Goal: Information Seeking & Learning: Check status

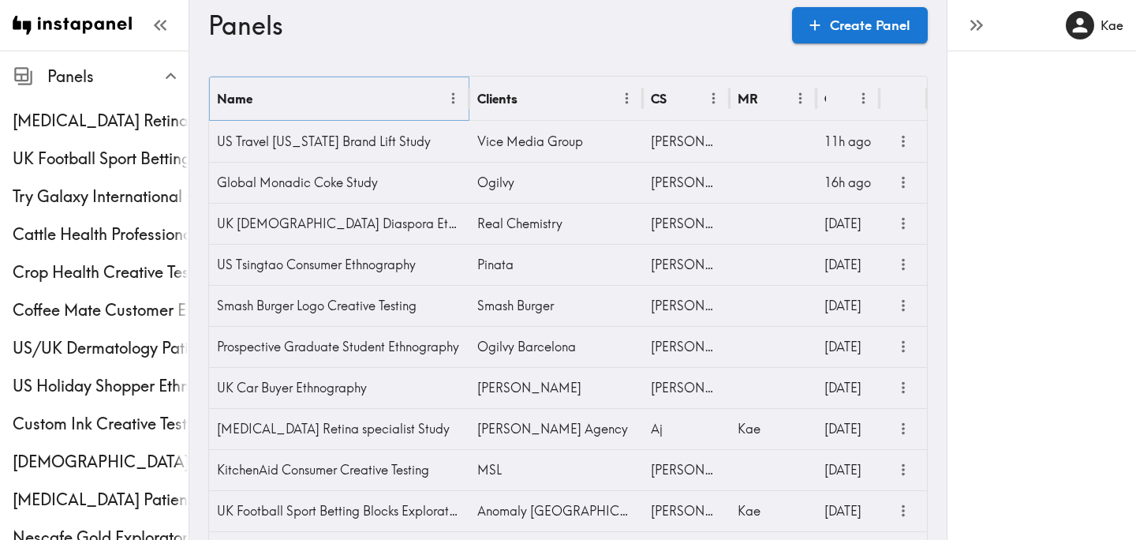
click at [455, 99] on icon "Menu" at bounding box center [453, 98] width 17 height 17
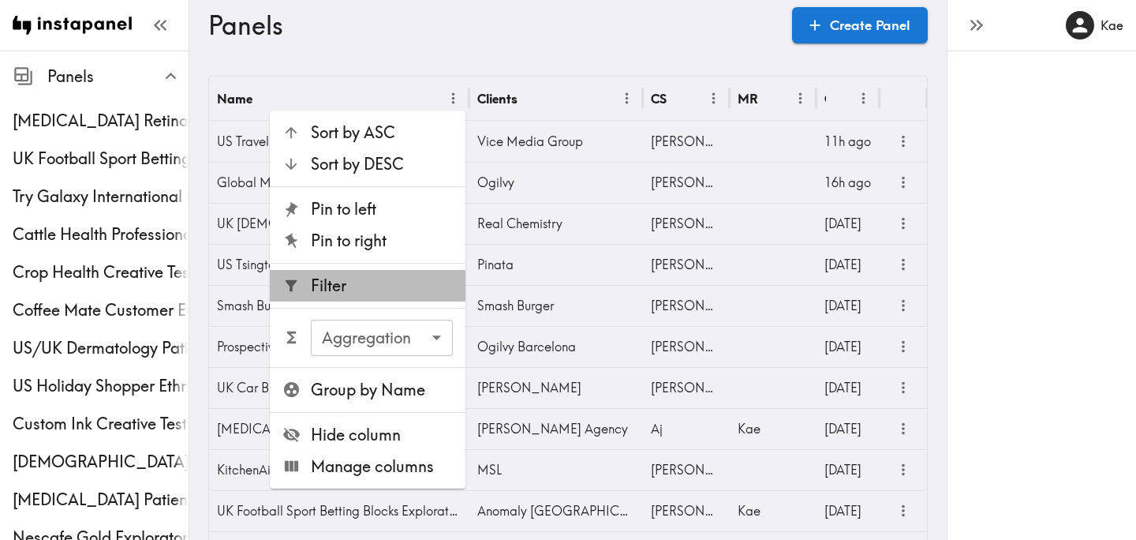
click at [392, 290] on span "Filter" at bounding box center [382, 286] width 142 height 22
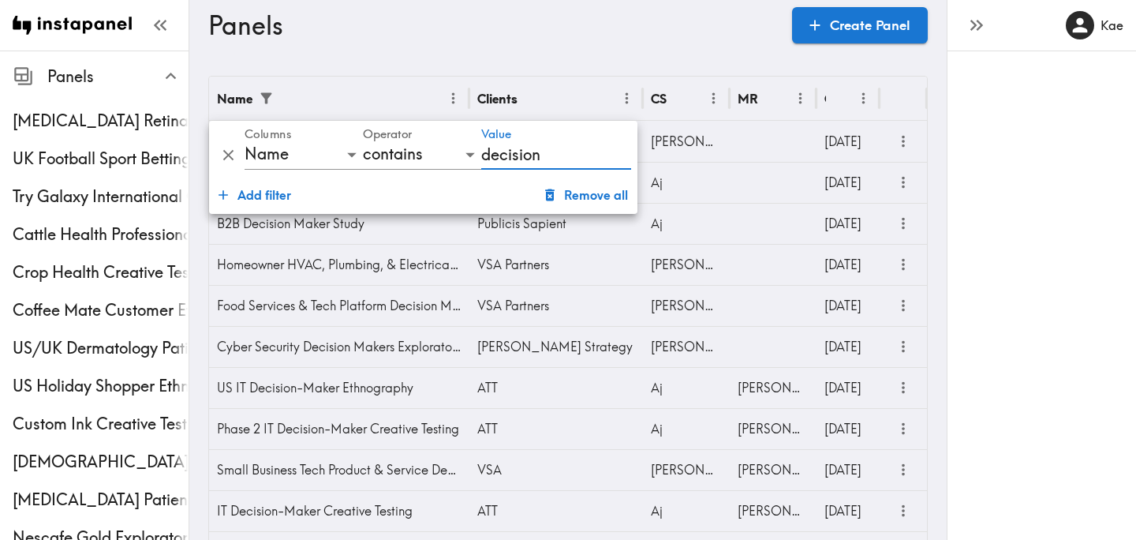
type input "decision"
click at [901, 172] on button "more" at bounding box center [904, 183] width 26 height 26
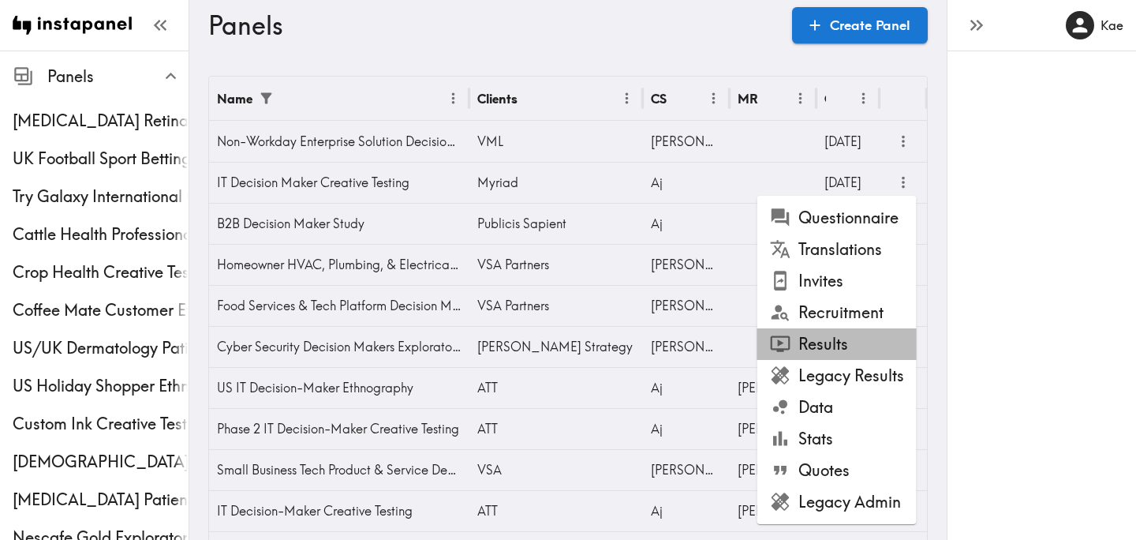
click at [848, 342] on li "Results" at bounding box center [837, 344] width 159 height 32
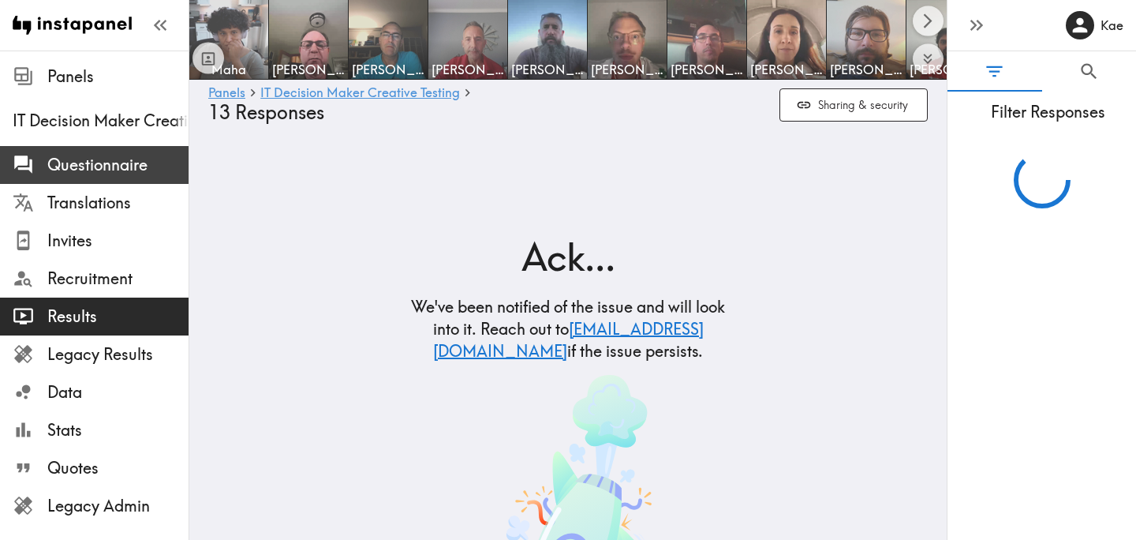
click at [130, 165] on span "Questionnaire" at bounding box center [117, 165] width 141 height 22
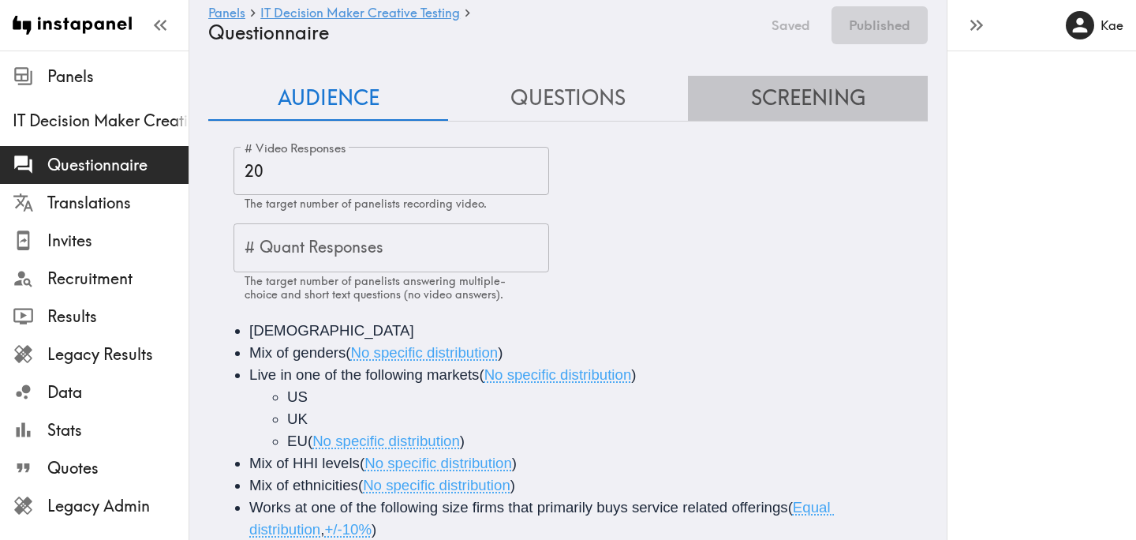
click at [786, 95] on button "Screening" at bounding box center [808, 98] width 240 height 45
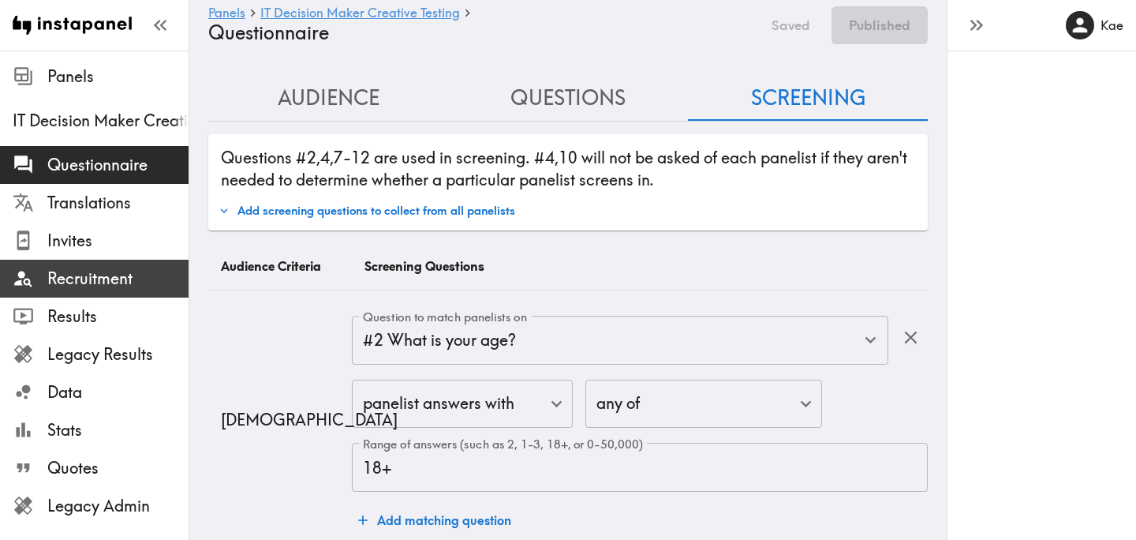
click at [106, 279] on span "Recruitment" at bounding box center [117, 279] width 141 height 22
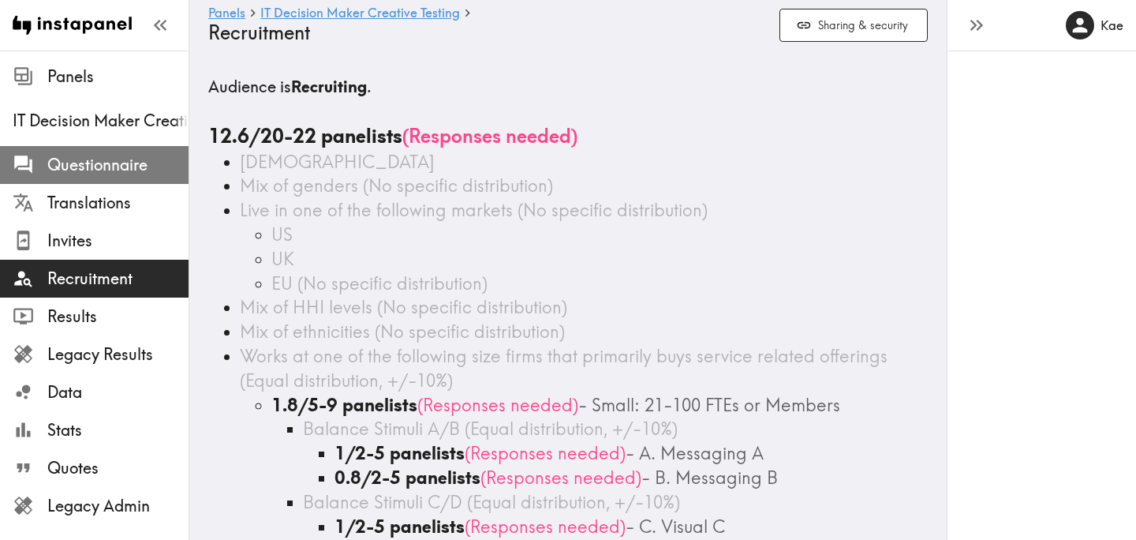
click at [148, 170] on span "Questionnaire" at bounding box center [117, 165] width 141 height 22
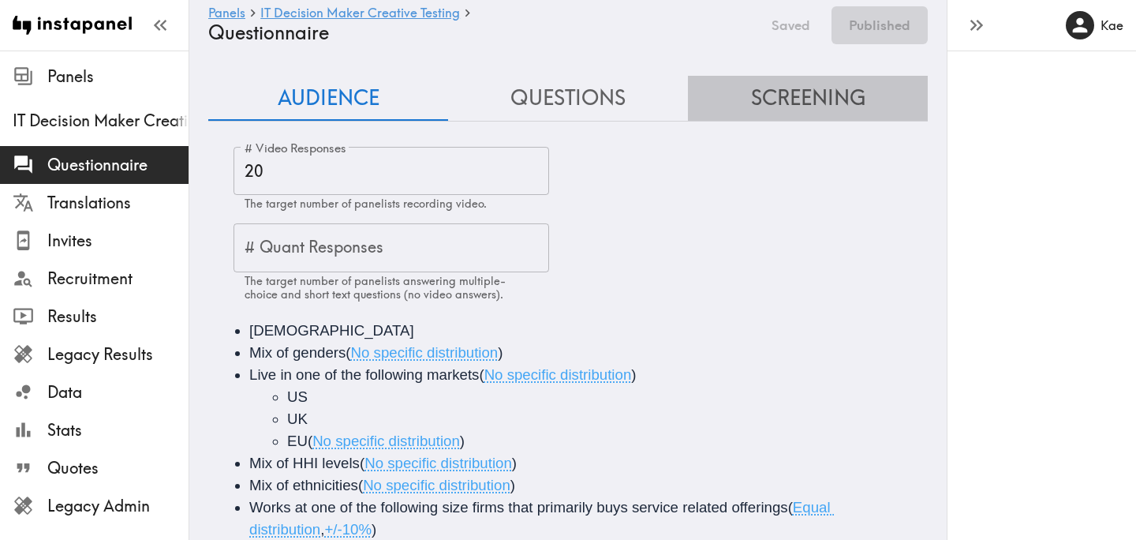
click at [837, 106] on button "Screening" at bounding box center [808, 98] width 240 height 45
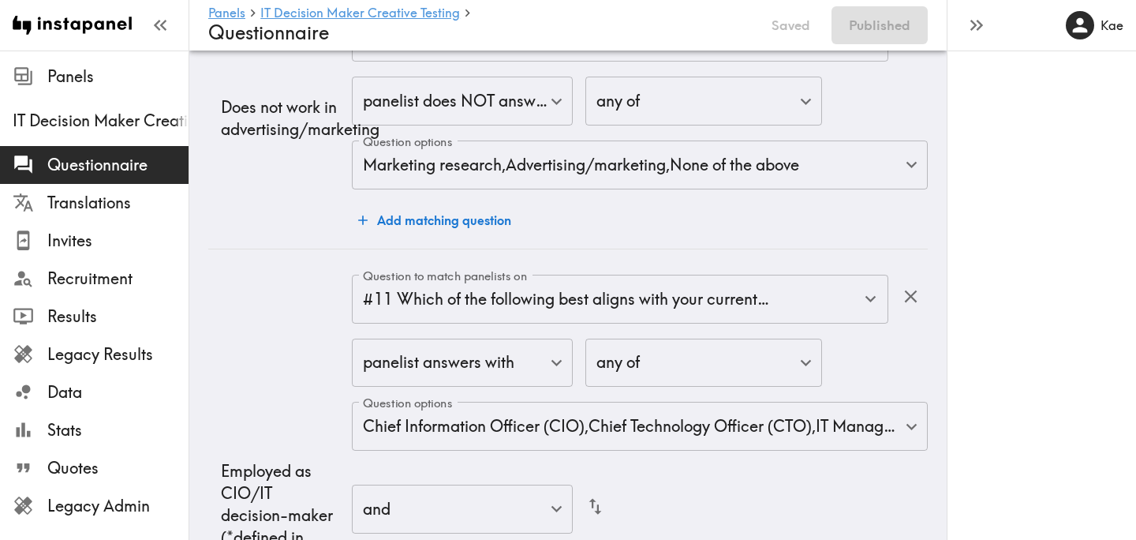
scroll to position [3986, 0]
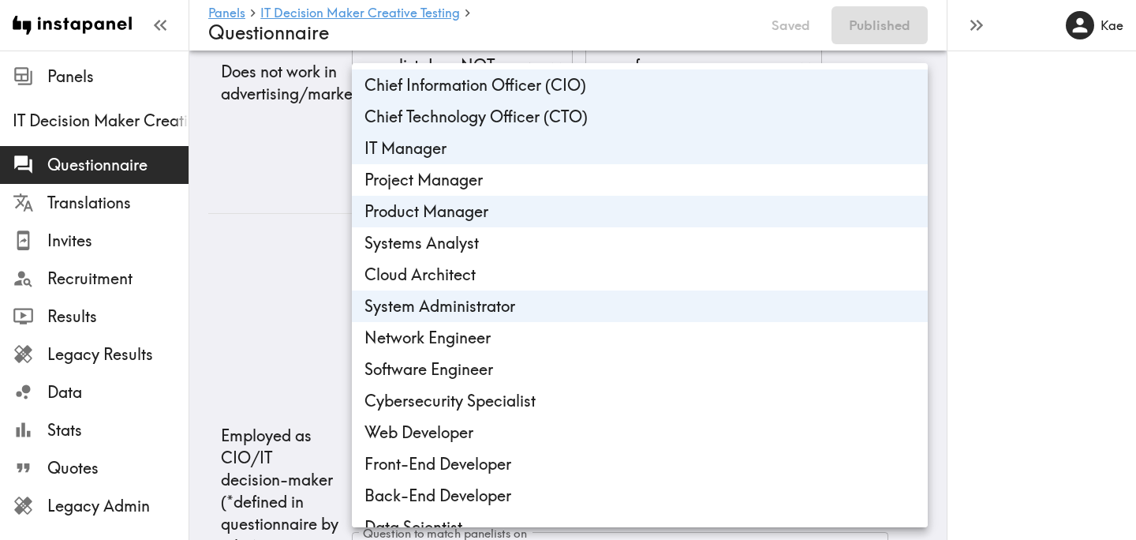
click at [254, 283] on div at bounding box center [568, 270] width 1136 height 540
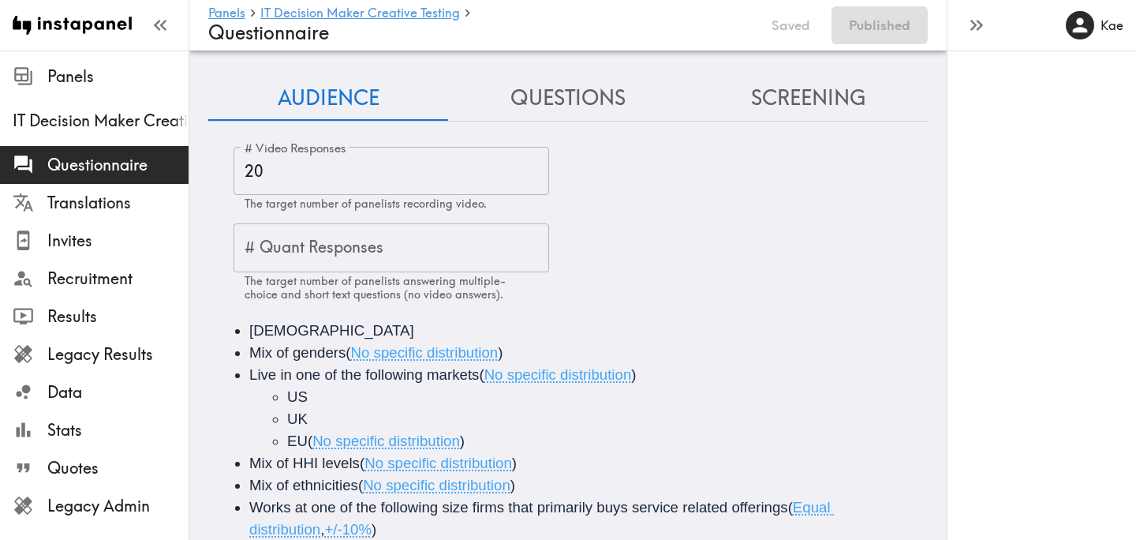
scroll to position [153, 0]
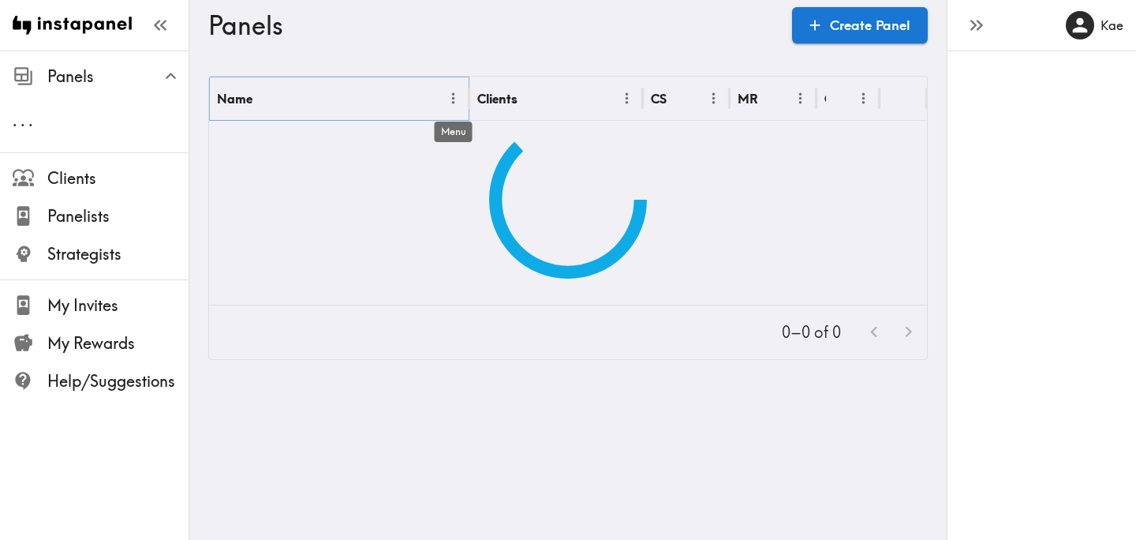
click at [449, 96] on icon "Menu" at bounding box center [453, 98] width 17 height 17
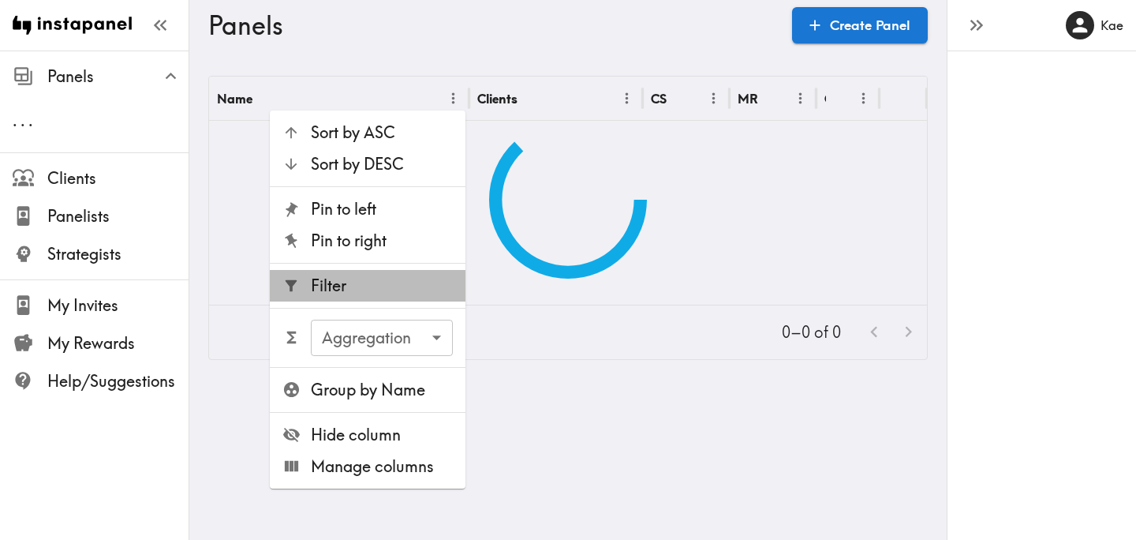
click at [324, 279] on span "Filter" at bounding box center [382, 286] width 142 height 22
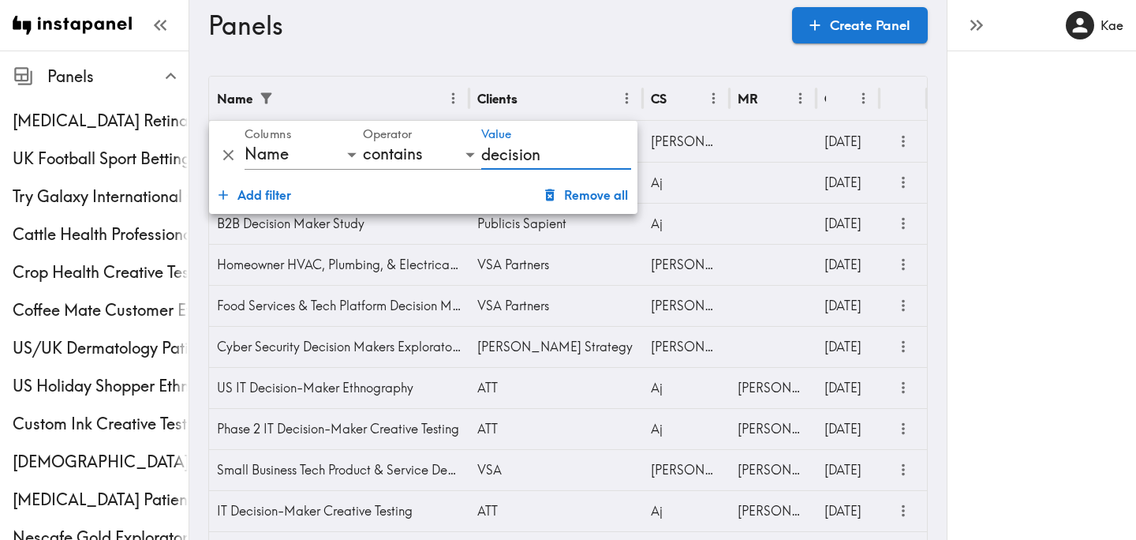
type input "decision"
click at [633, 24] on h3 "Panels" at bounding box center [493, 25] width 571 height 30
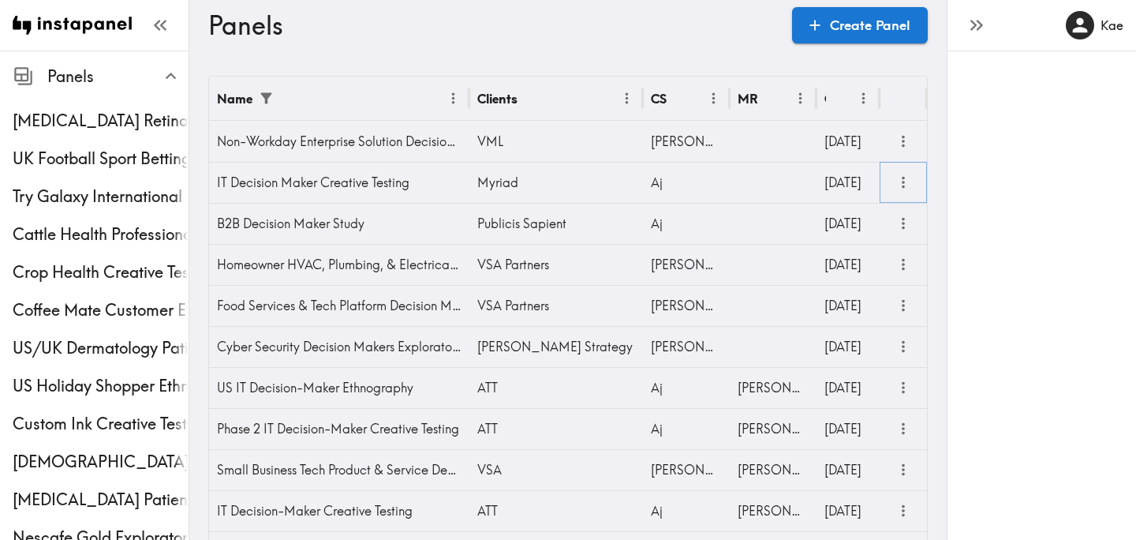
click at [900, 186] on icon "more" at bounding box center [904, 183] width 18 height 18
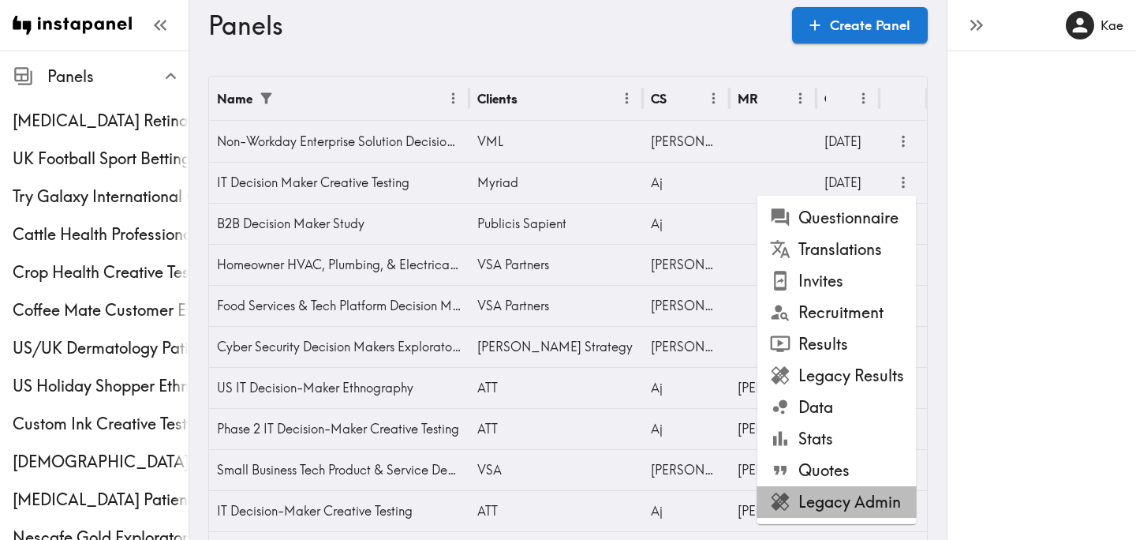
click at [844, 492] on li "Legacy Admin" at bounding box center [837, 502] width 159 height 32
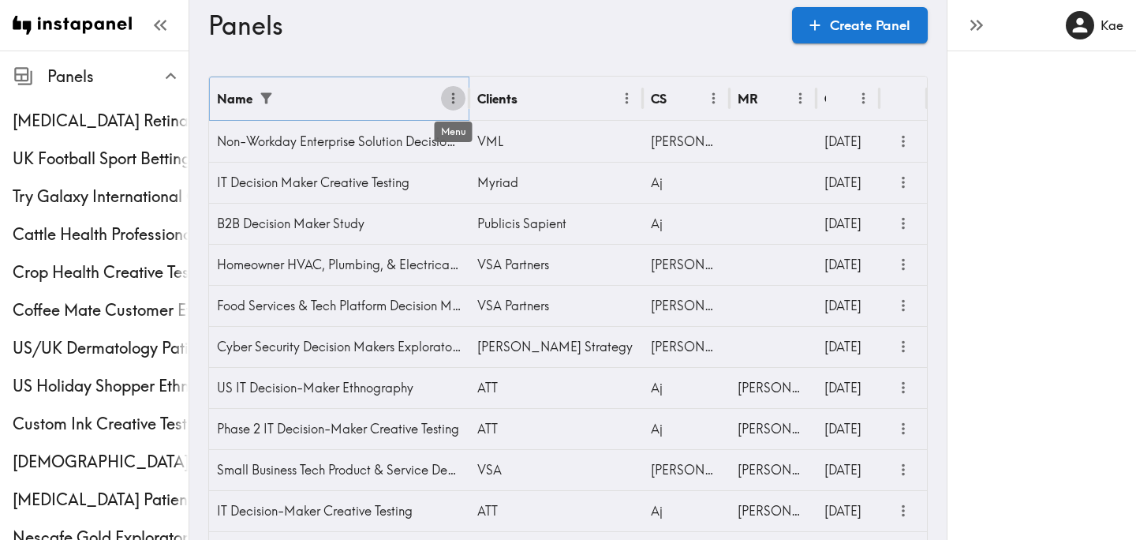
click at [450, 97] on icon "Menu" at bounding box center [453, 98] width 17 height 17
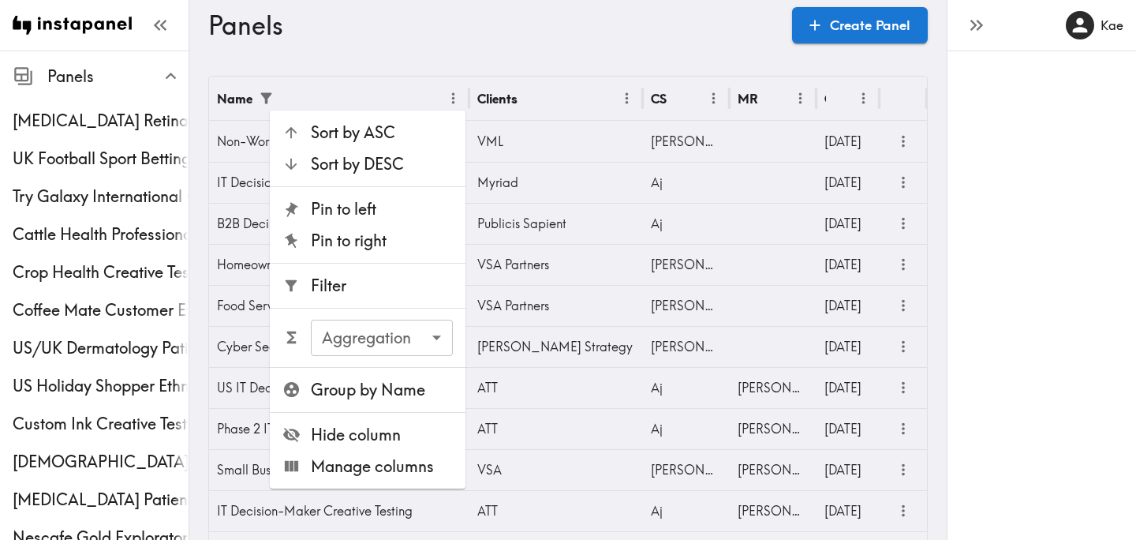
click at [397, 291] on span "Filter" at bounding box center [382, 286] width 142 height 22
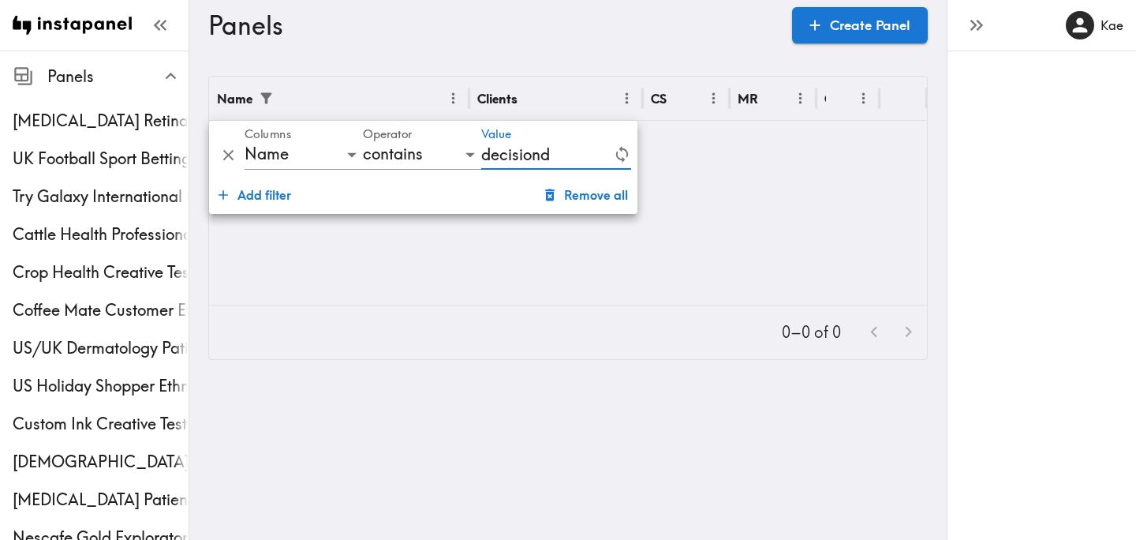
type input "decision"
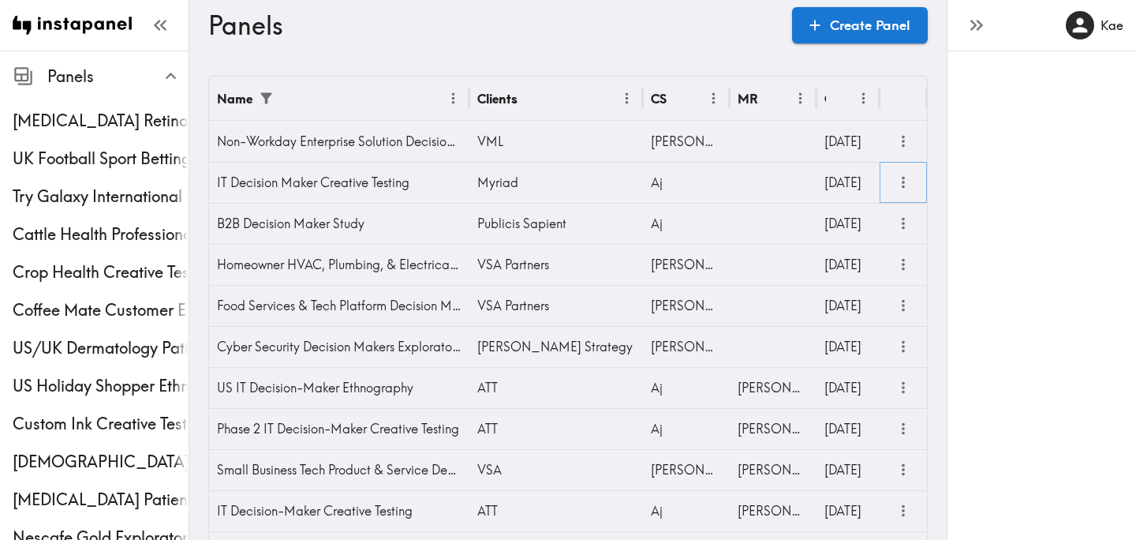
click at [896, 183] on icon "more" at bounding box center [904, 183] width 18 height 18
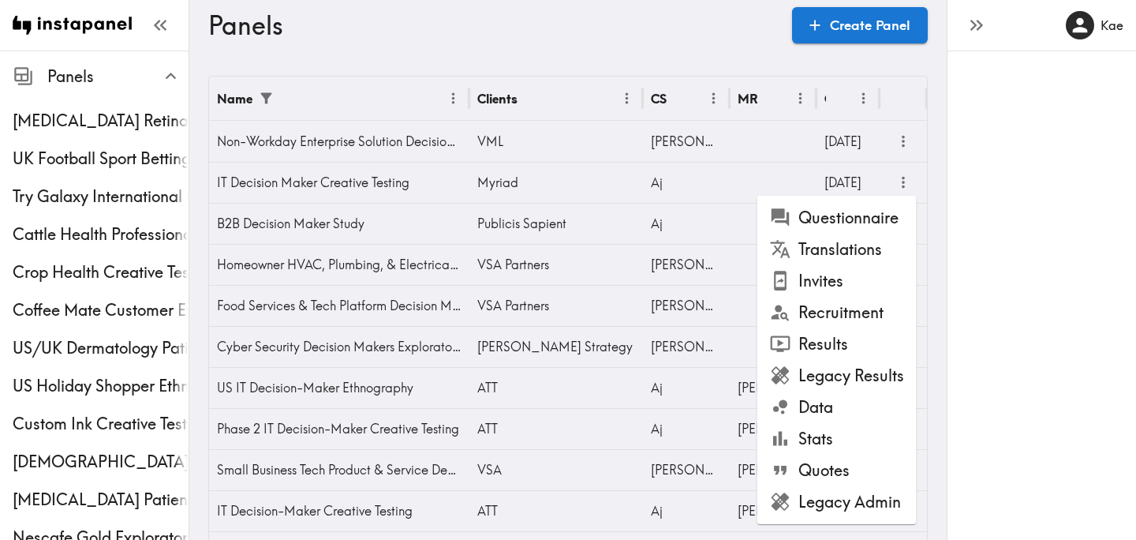
click at [871, 216] on li "Questionnaire" at bounding box center [837, 218] width 159 height 32
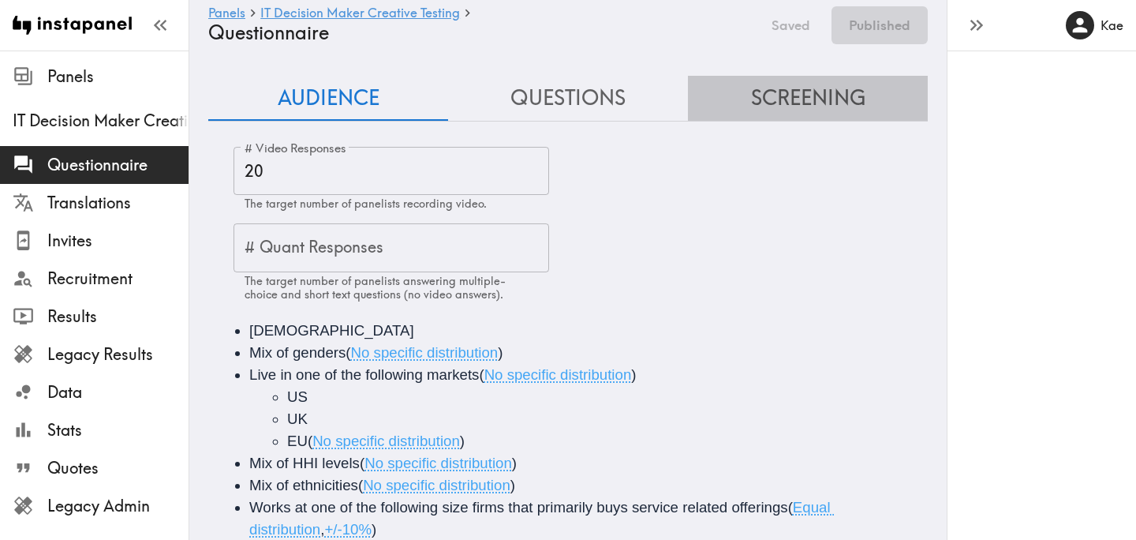
click at [829, 90] on button "Screening" at bounding box center [808, 98] width 240 height 45
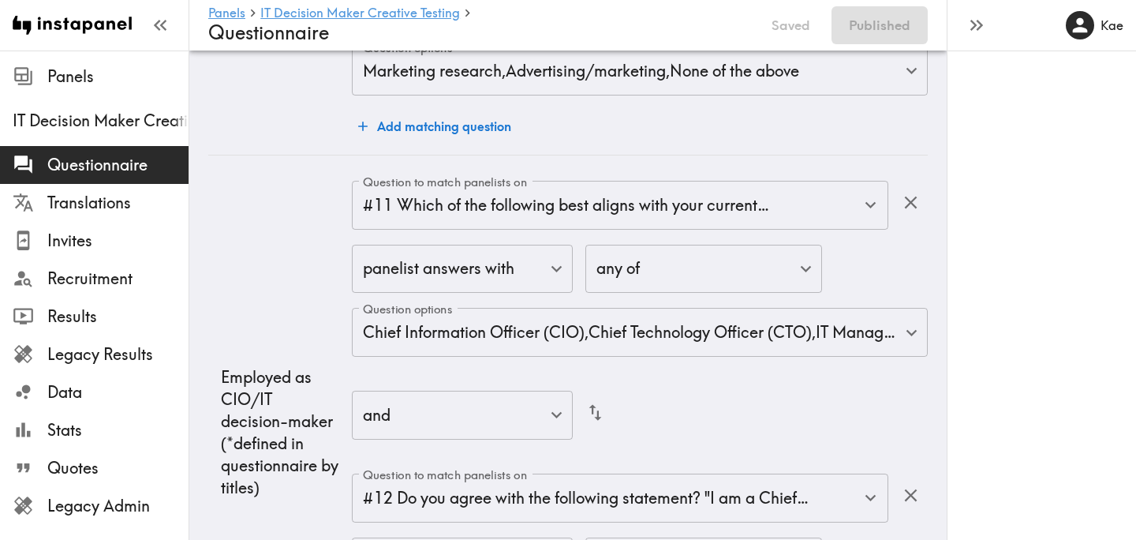
scroll to position [4013, 0]
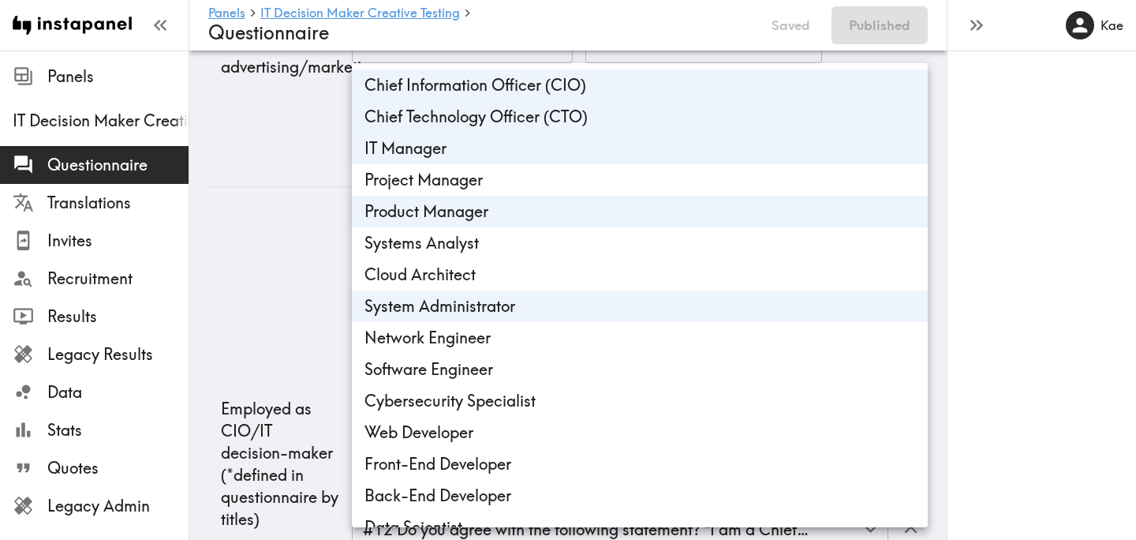
click at [266, 269] on div at bounding box center [568, 270] width 1136 height 540
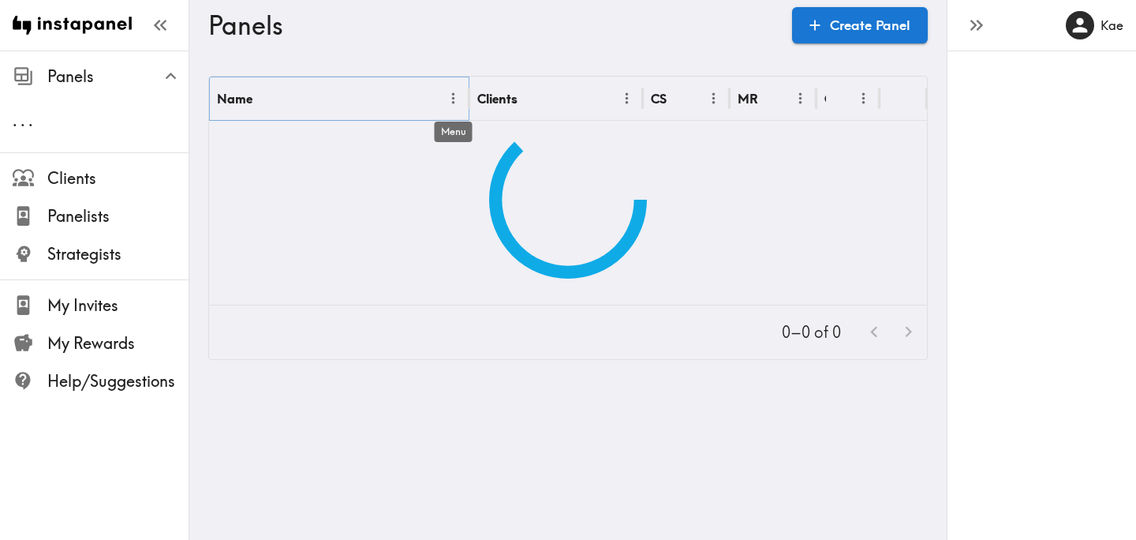
click at [454, 97] on icon "Menu" at bounding box center [453, 98] width 2 height 11
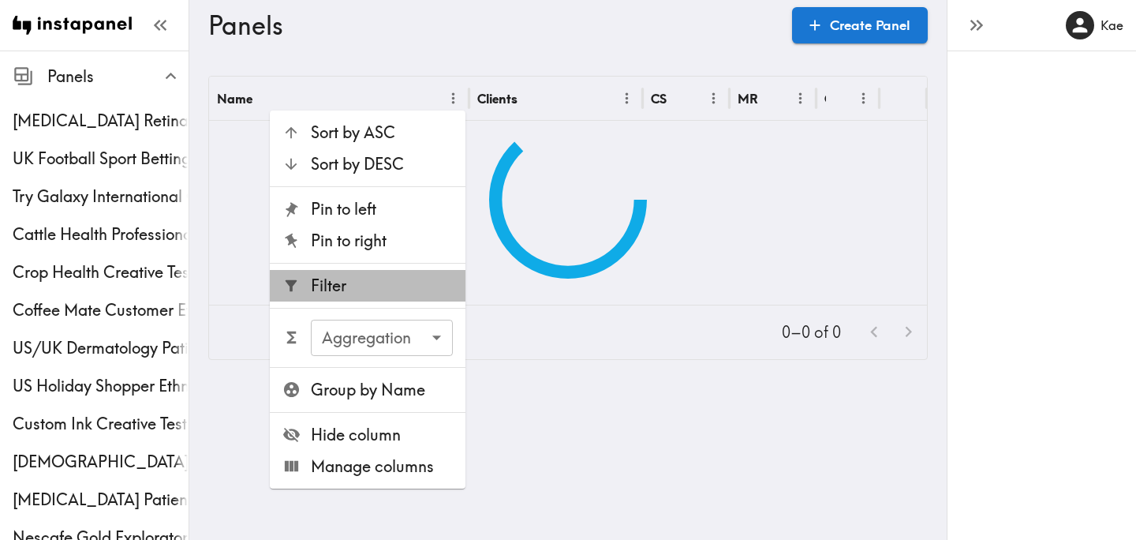
click at [350, 286] on span "Filter" at bounding box center [382, 286] width 142 height 22
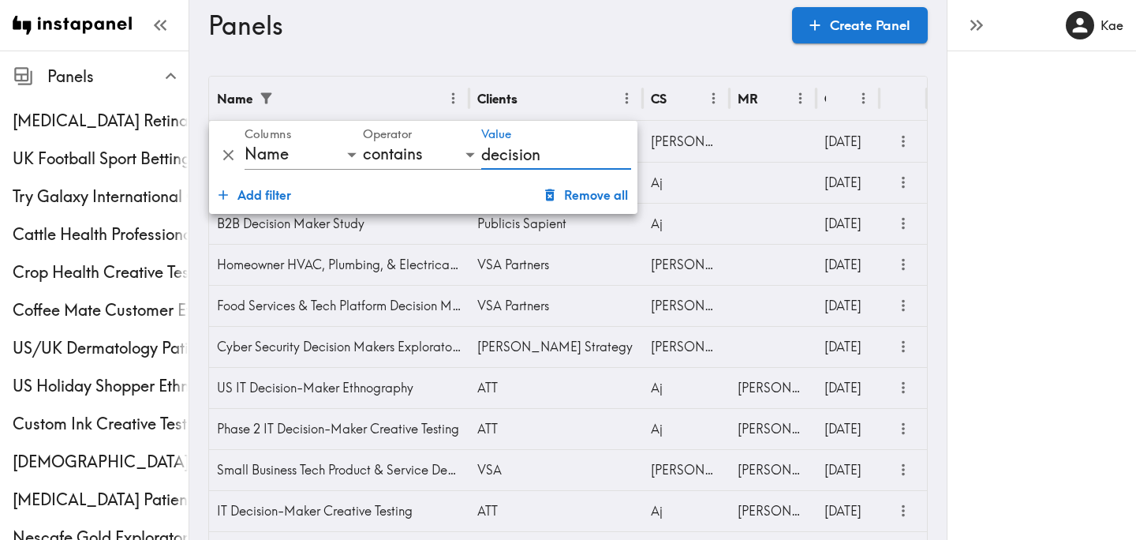
type input "decision"
click at [473, 39] on h3 "Panels" at bounding box center [493, 25] width 571 height 30
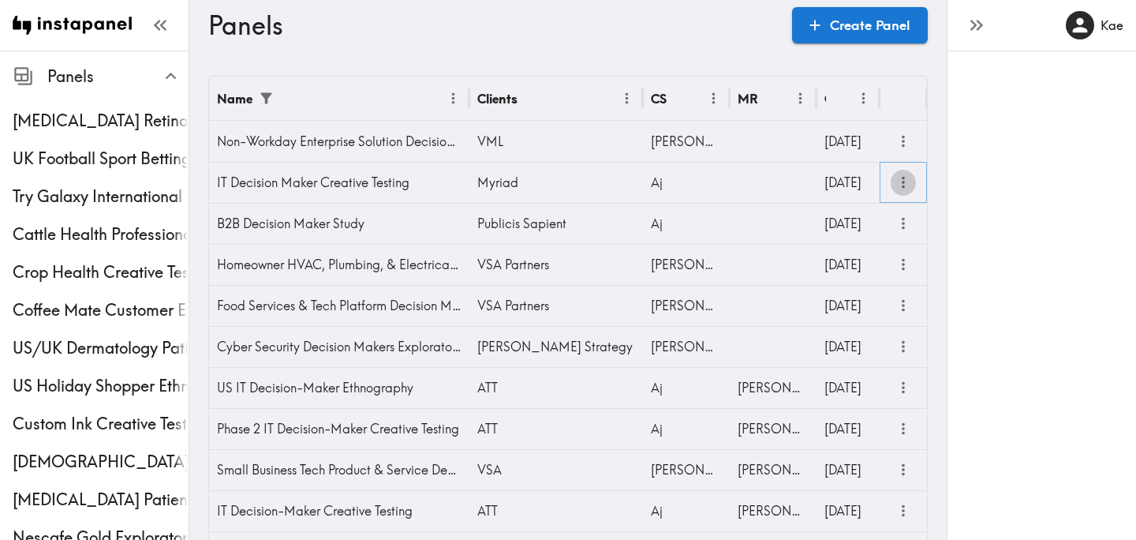
click at [905, 185] on icon "more" at bounding box center [904, 183] width 18 height 18
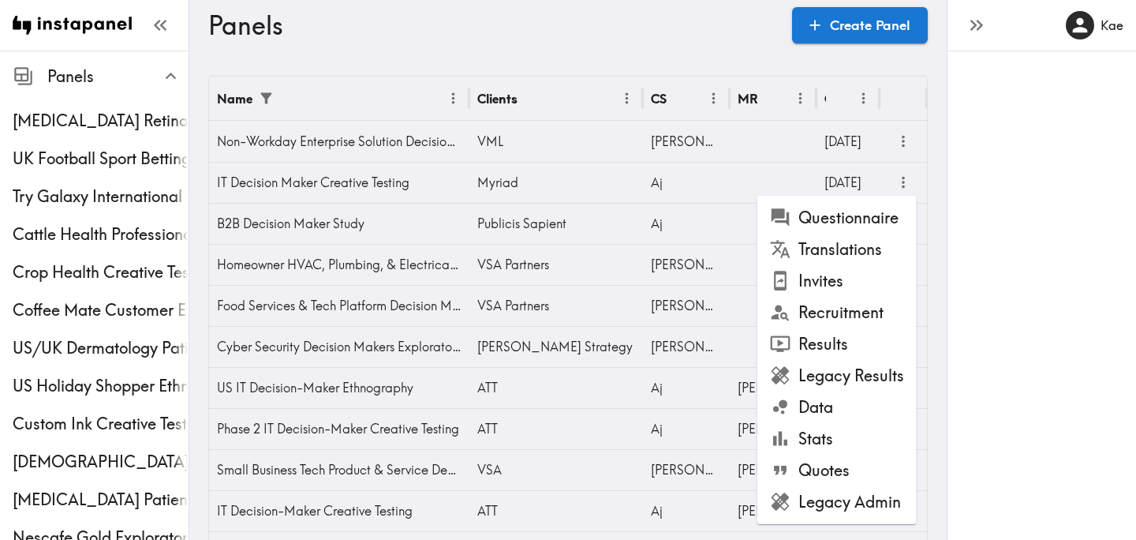
click at [848, 354] on li "Results" at bounding box center [837, 344] width 159 height 32
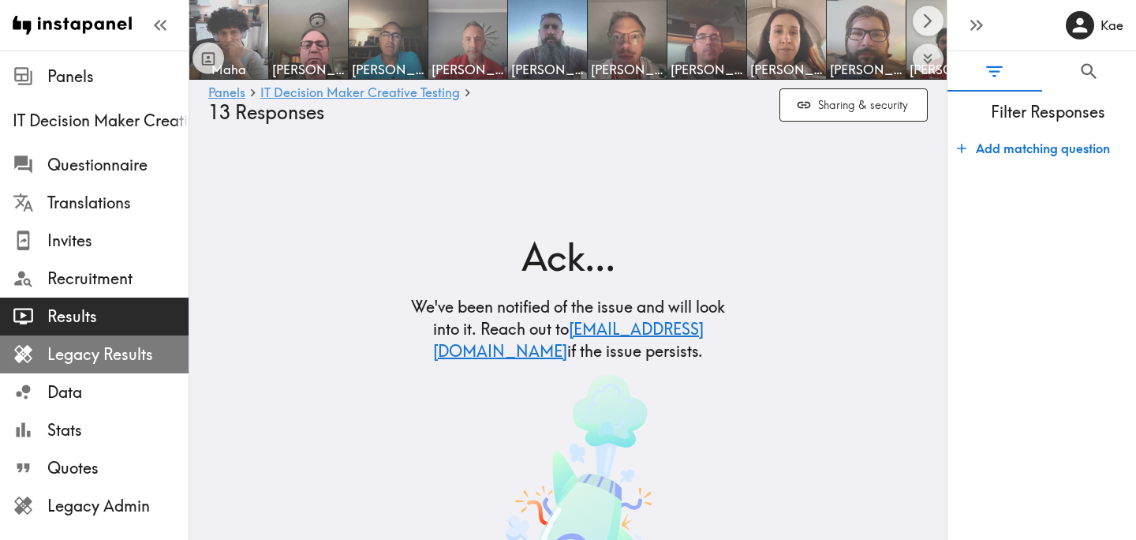
click at [147, 349] on span "Legacy Results" at bounding box center [117, 354] width 141 height 22
